Goal: Task Accomplishment & Management: Manage account settings

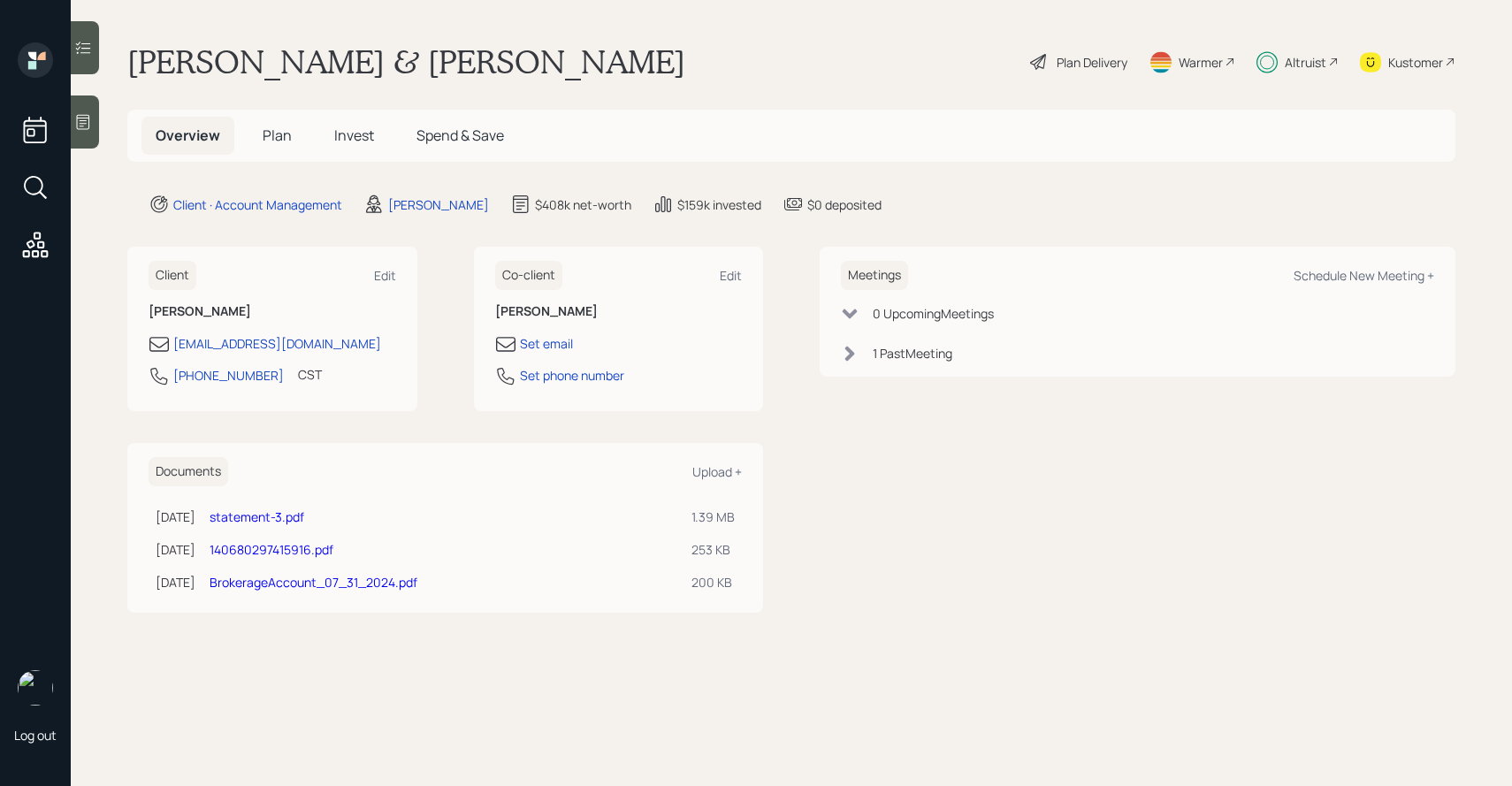
click at [335, 148] on h5 "Invest" at bounding box center [354, 135] width 68 height 38
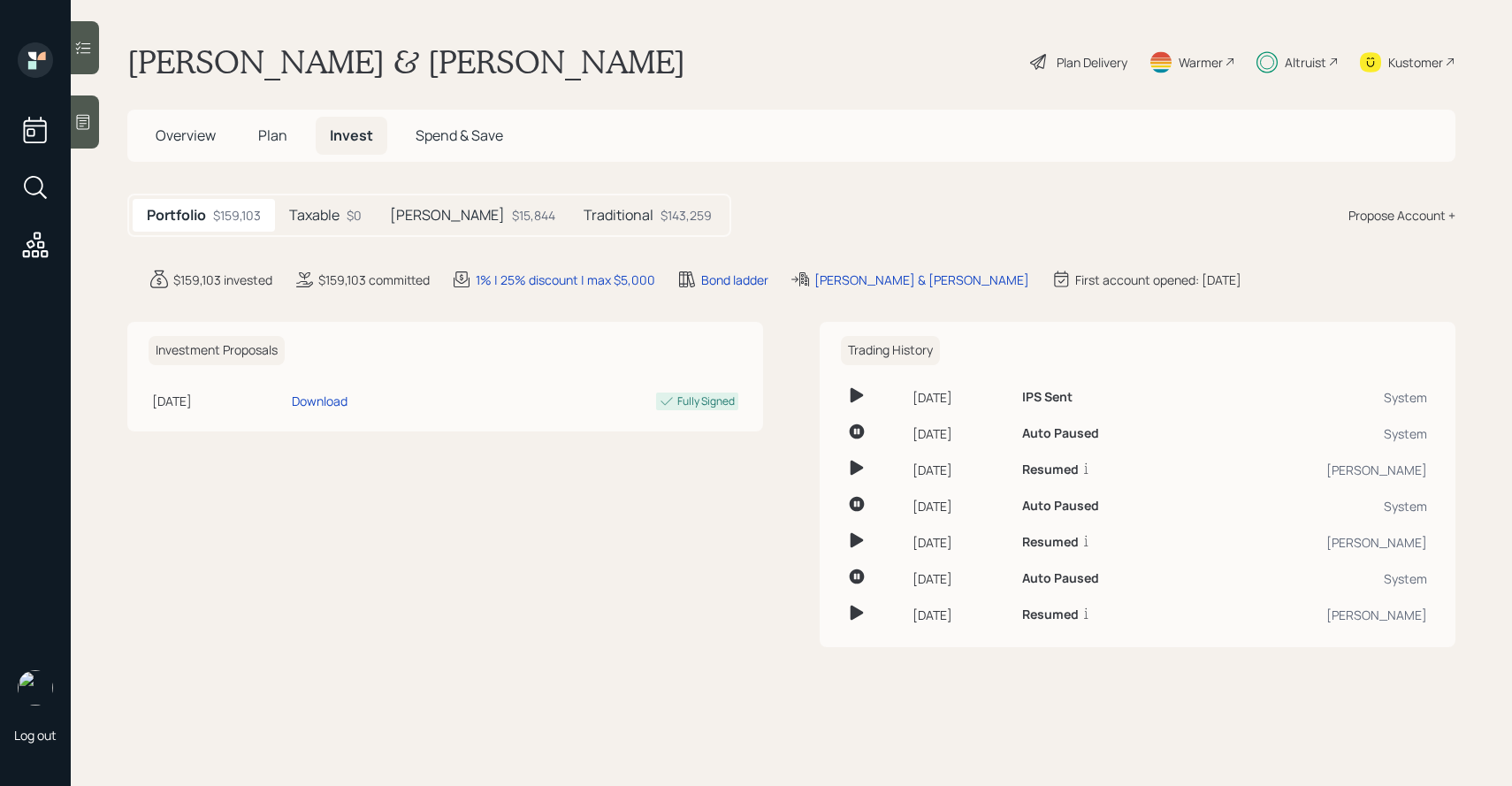
click at [584, 211] on h5 "Traditional" at bounding box center [618, 215] width 69 height 17
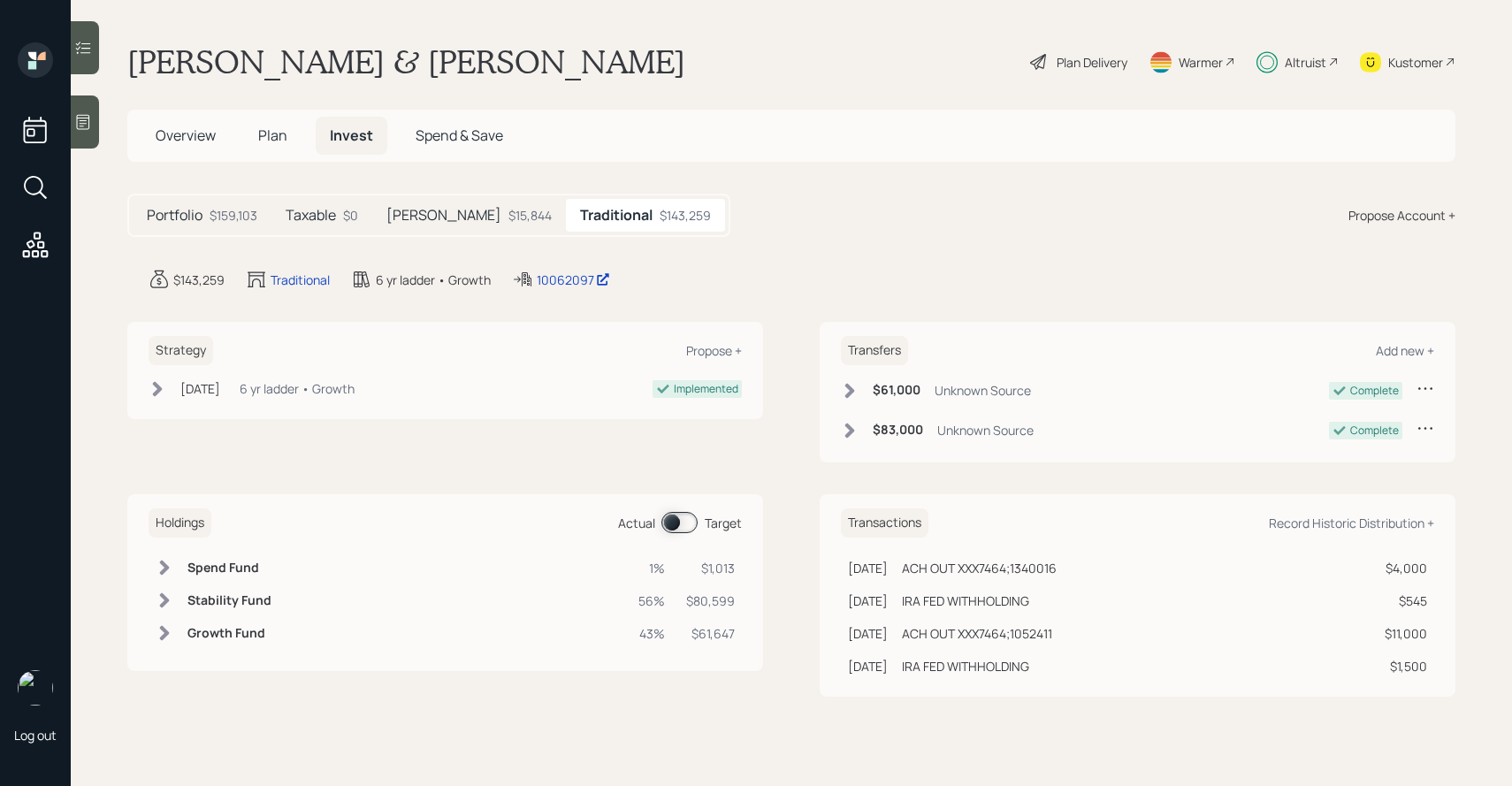
click at [672, 517] on span at bounding box center [679, 523] width 37 height 21
click at [681, 521] on span at bounding box center [679, 523] width 37 height 21
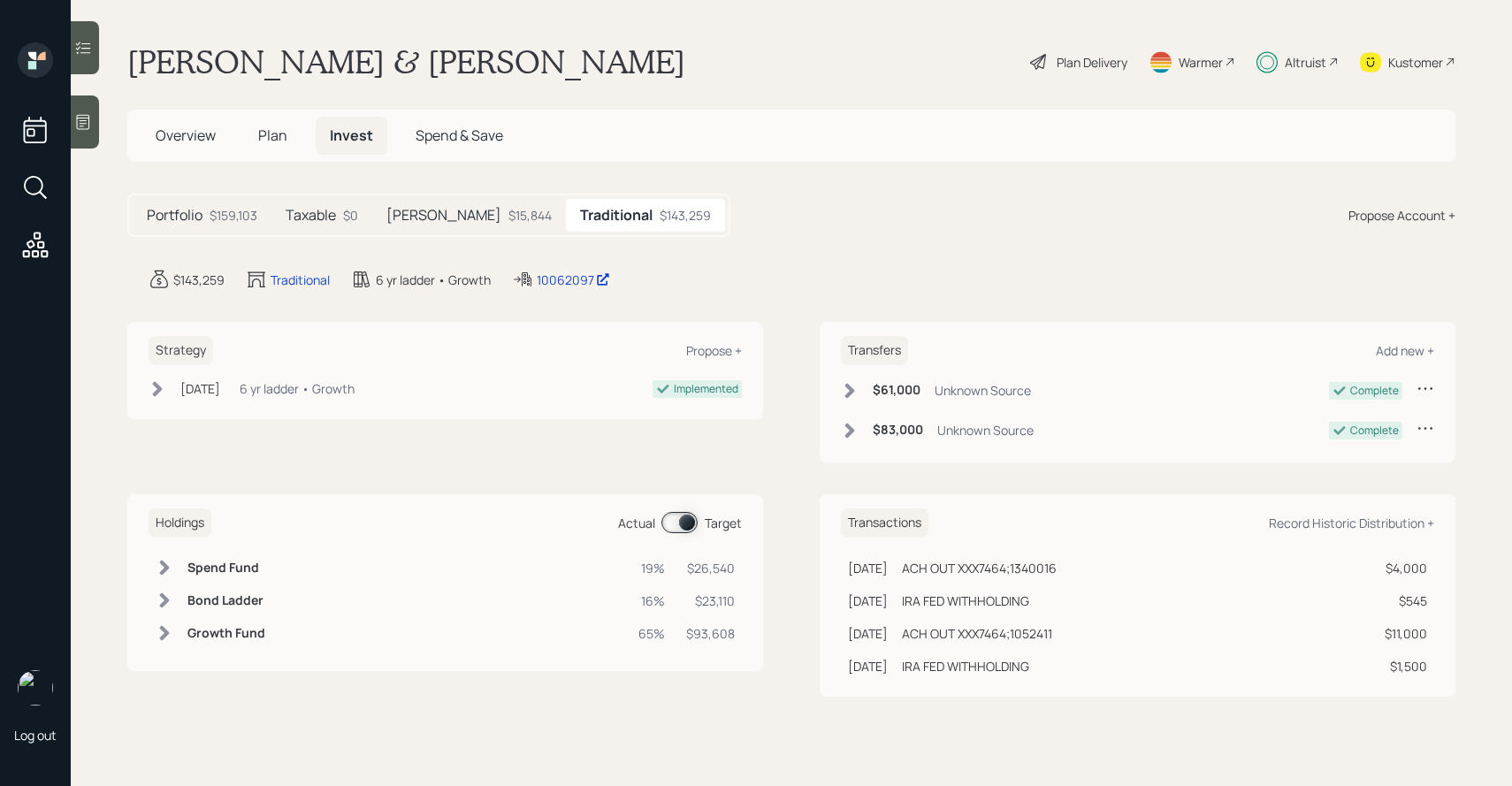
click at [280, 142] on span "Plan" at bounding box center [273, 135] width 29 height 20
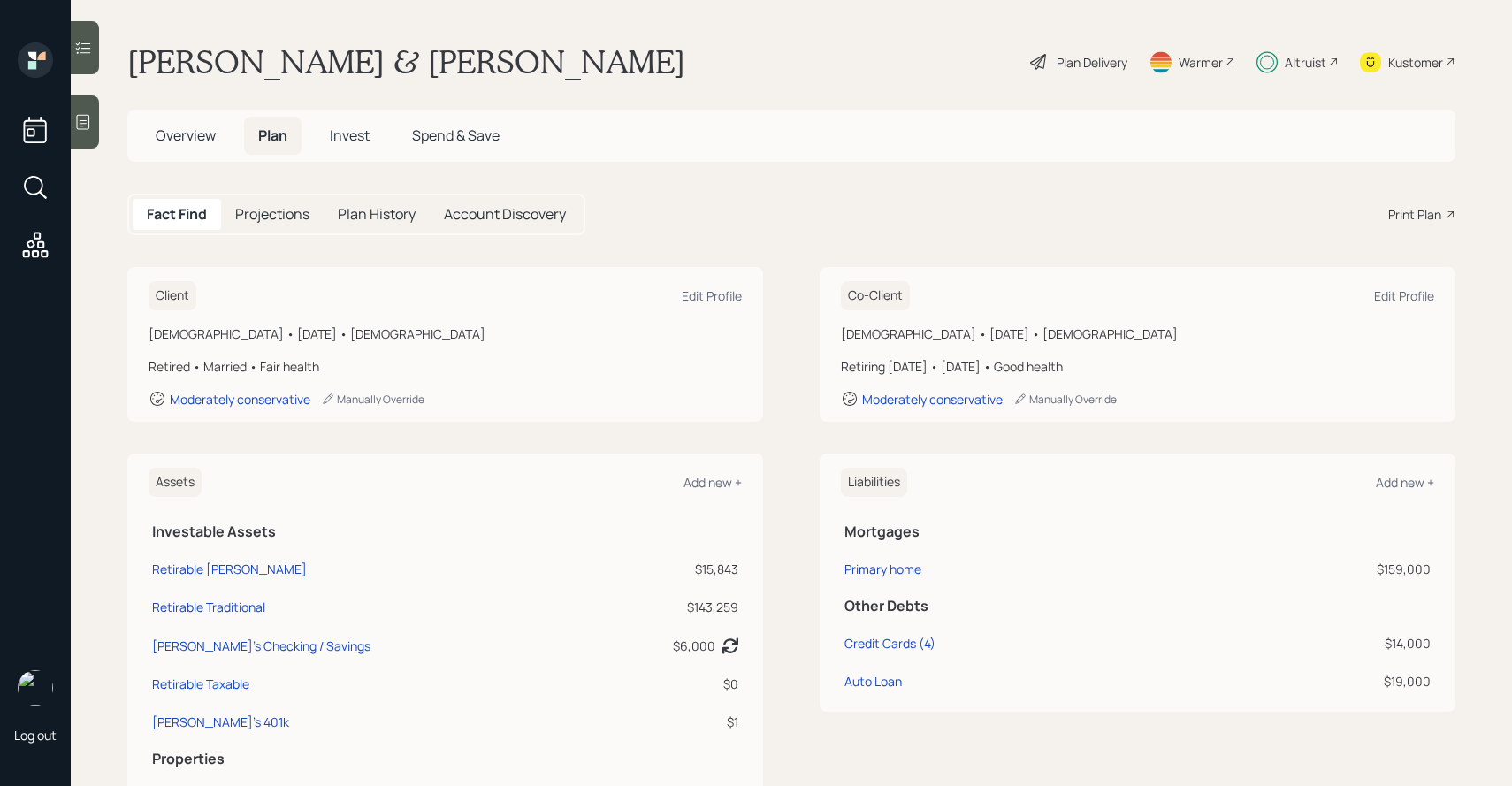
click at [360, 216] on h5 "Plan History" at bounding box center [376, 214] width 78 height 17
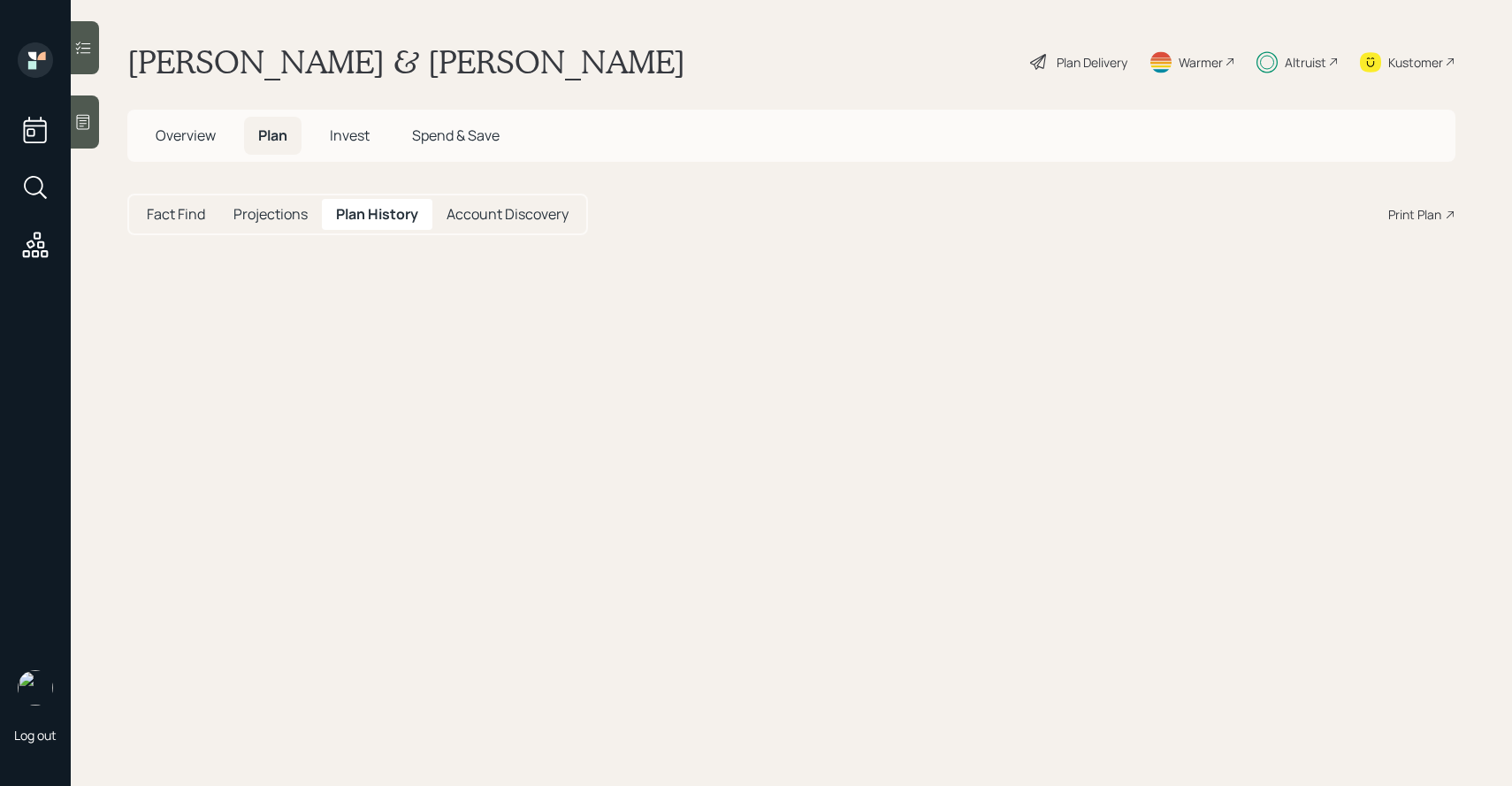
select select "07ad19c0-7ba0-41c0-822d-2d3bbf0c84af"
select select "bd8988ca-17a8-4749-a6e0-dda45db5f129"
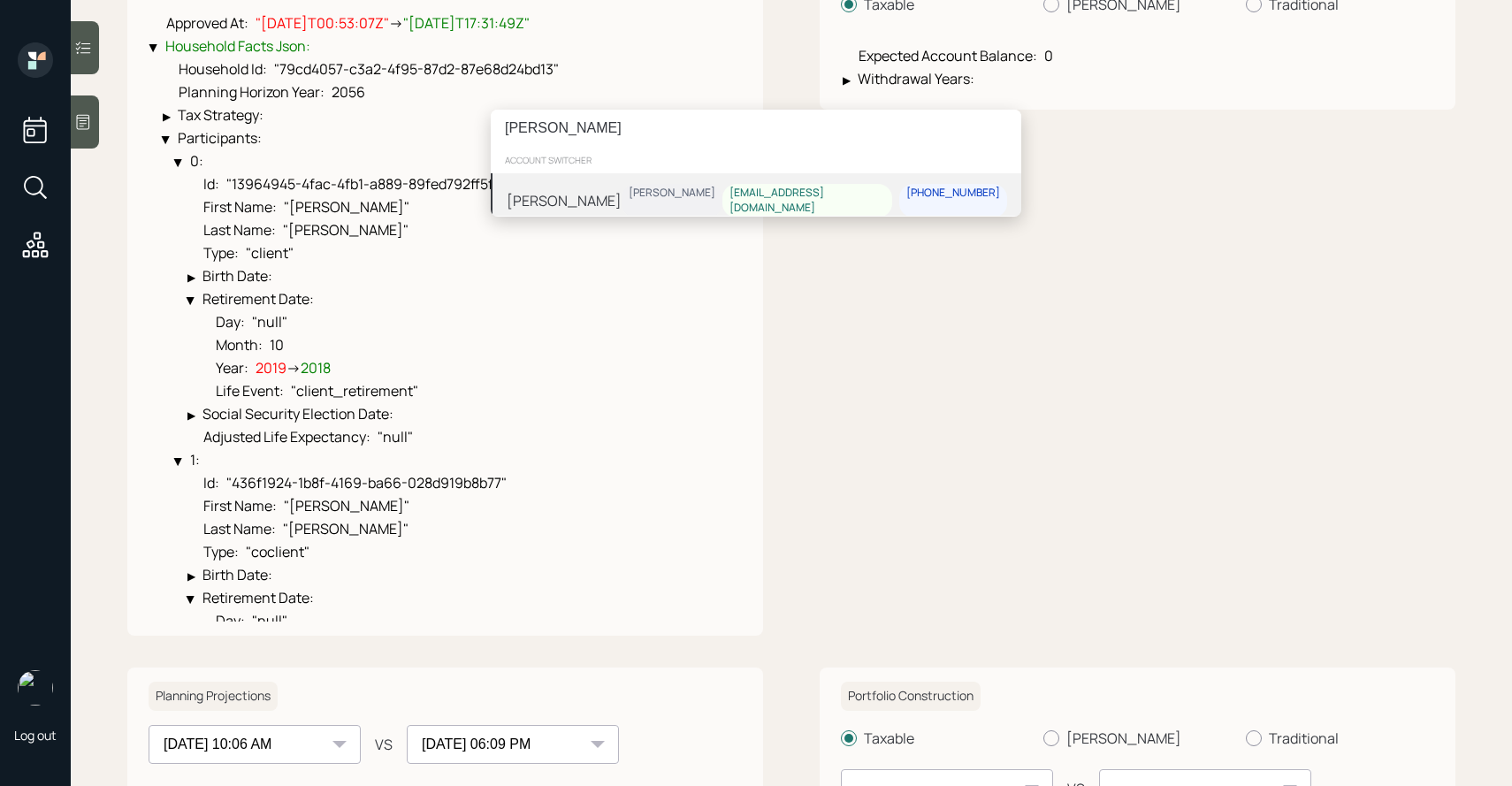
type input "[PERSON_NAME]"
click at [715, 191] on div "[PERSON_NAME]" at bounding box center [672, 192] width 86 height 15
